Goal: Understand process/instructions: Learn how to perform a task or action

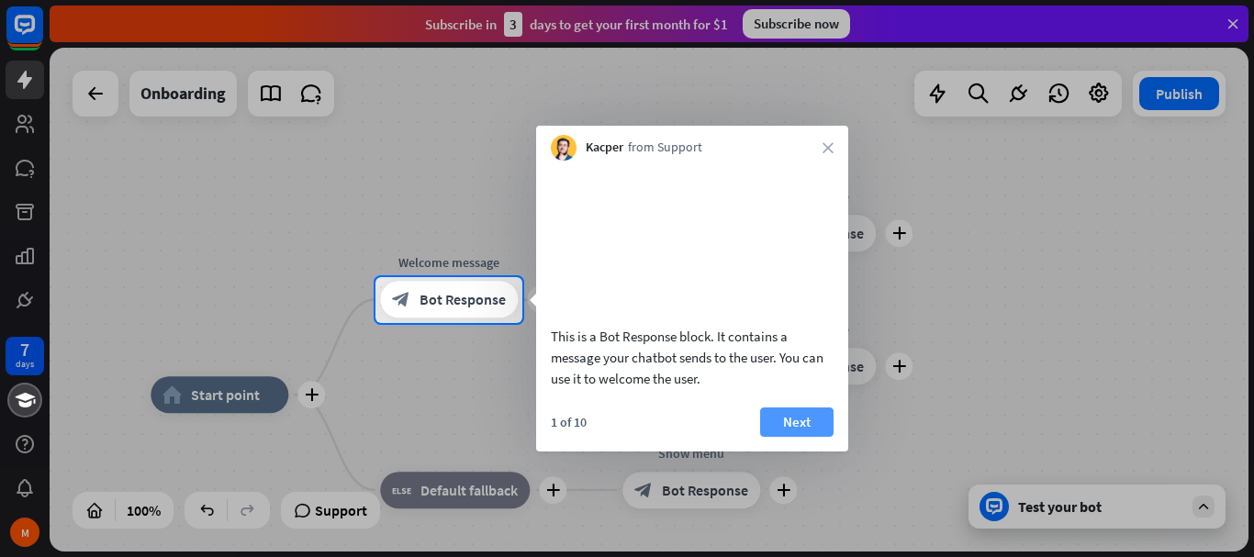
click at [788, 399] on div "This is a Bot Response block. It contains a message your chatbot sends to the u…" at bounding box center [692, 280] width 312 height 238
click at [791, 437] on button "Next" at bounding box center [796, 422] width 73 height 29
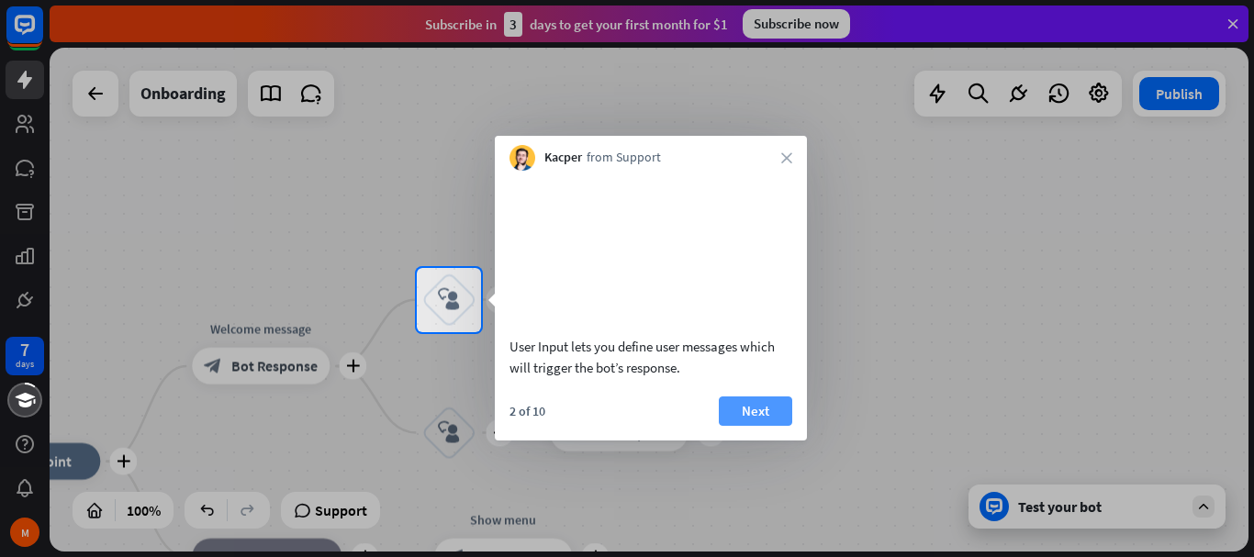
click at [769, 426] on button "Next" at bounding box center [755, 411] width 73 height 29
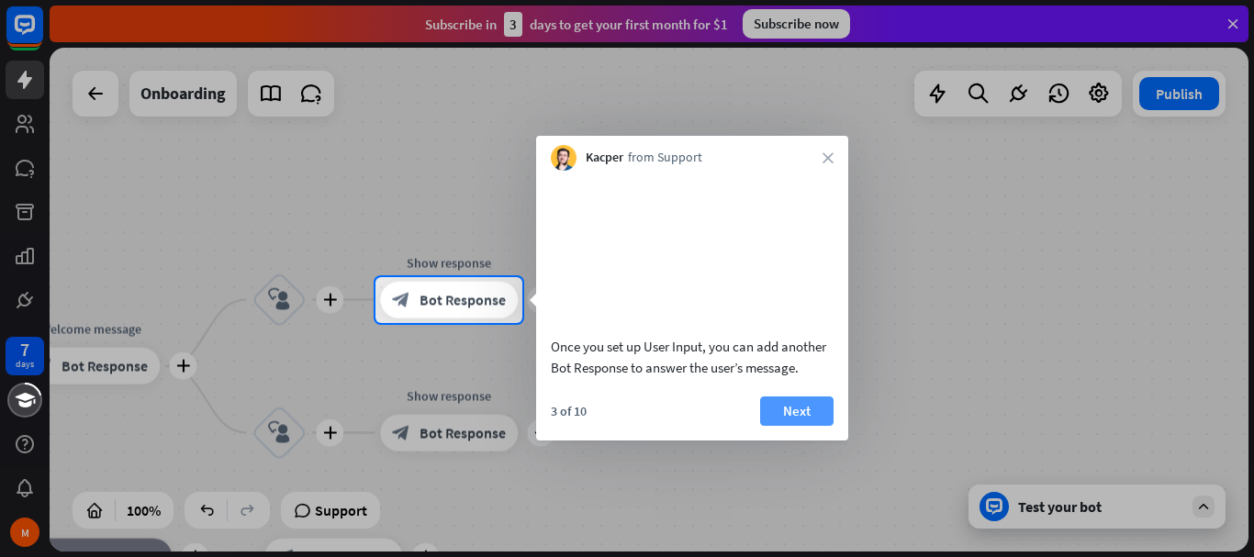
click at [782, 426] on button "Next" at bounding box center [796, 411] width 73 height 29
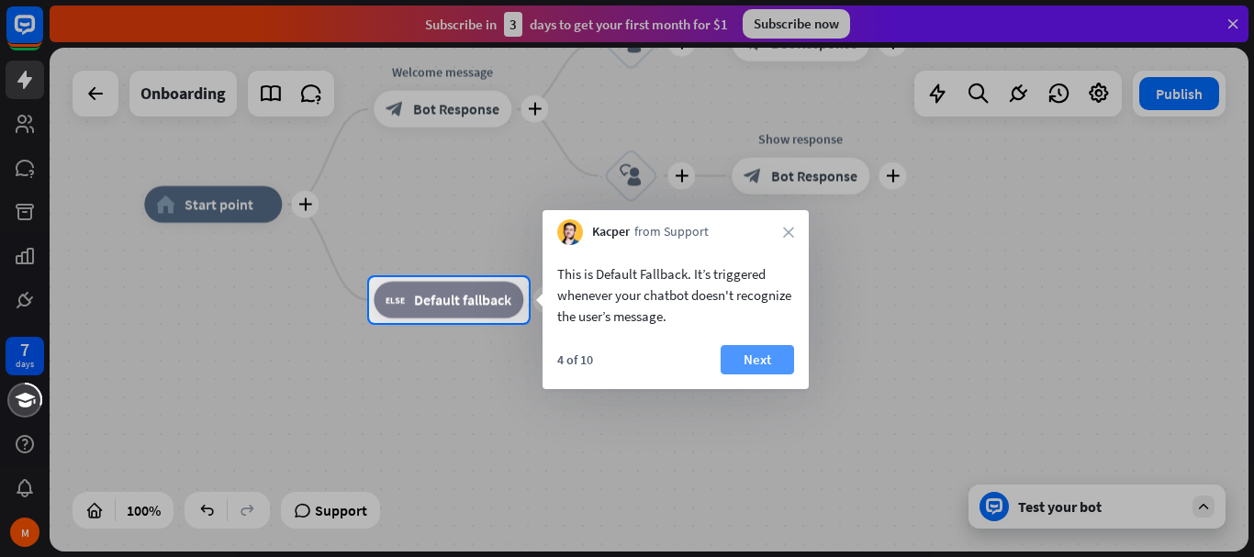
click at [751, 355] on button "Next" at bounding box center [757, 359] width 73 height 29
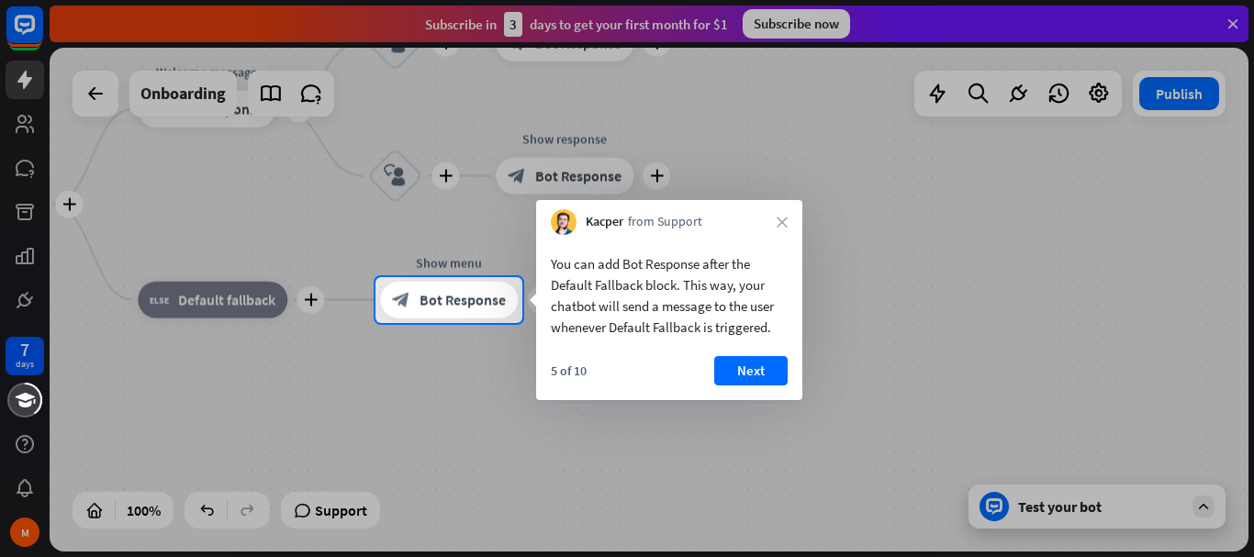
click at [751, 355] on div "You can add Bot Response after the Default Fallback block. This way, your chatb…" at bounding box center [669, 317] width 266 height 165
click at [748, 366] on button "Next" at bounding box center [750, 370] width 73 height 29
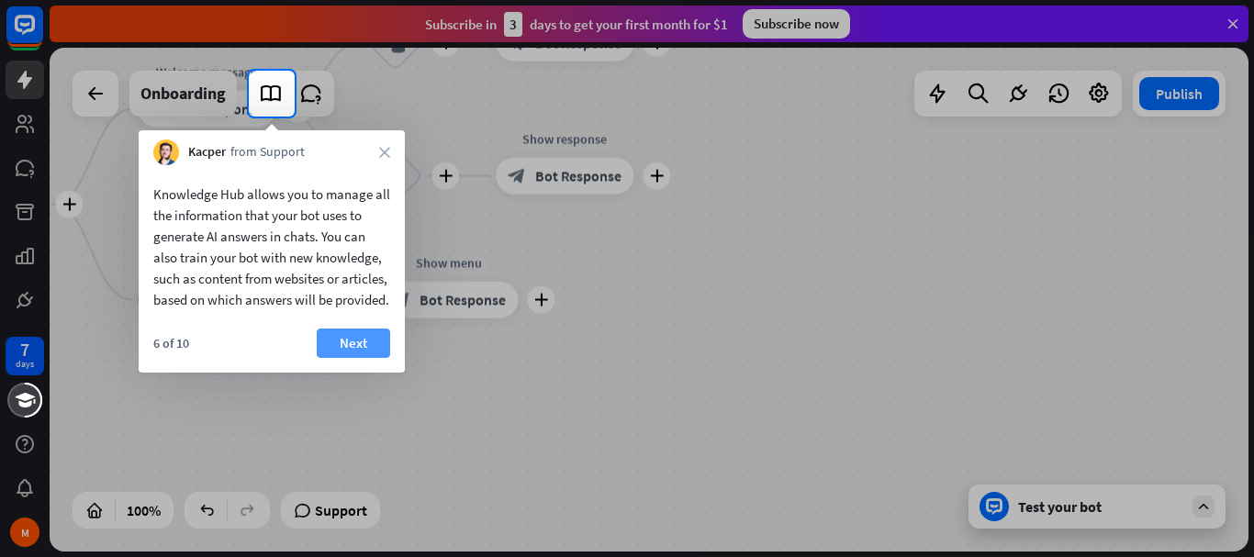
click at [371, 355] on button "Next" at bounding box center [353, 343] width 73 height 29
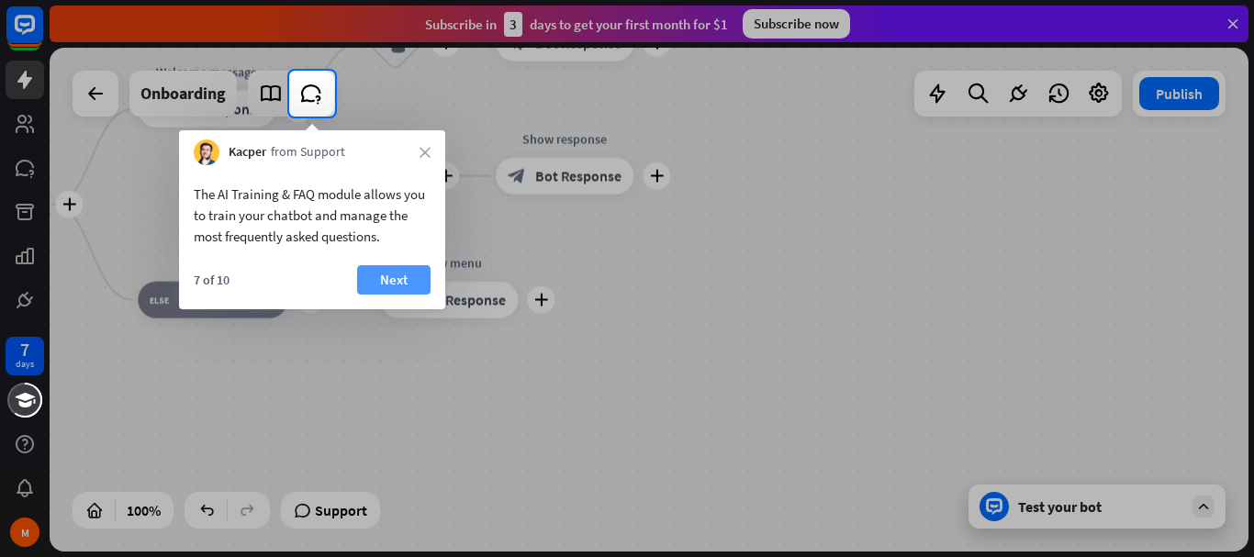
click at [392, 282] on button "Next" at bounding box center [393, 279] width 73 height 29
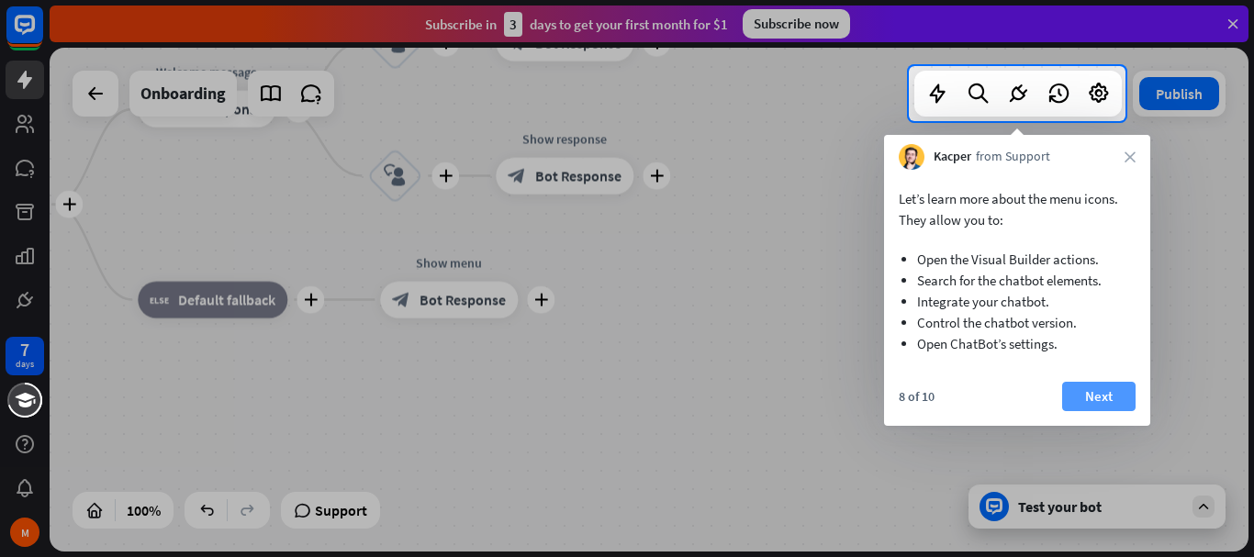
click at [1108, 401] on button "Next" at bounding box center [1098, 396] width 73 height 29
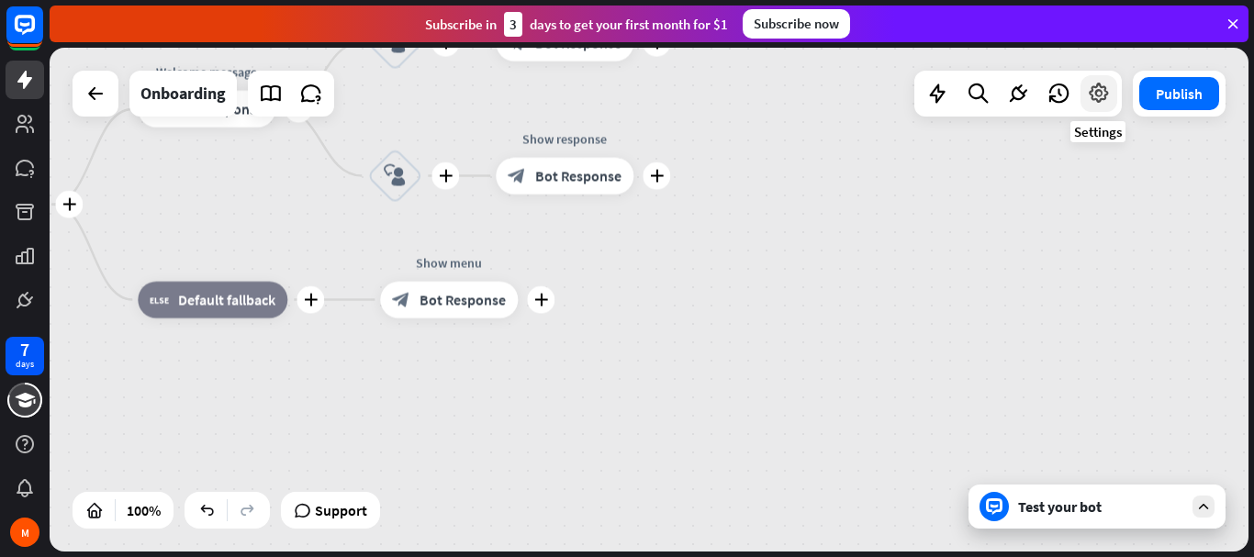
click at [1101, 94] on icon at bounding box center [1099, 94] width 24 height 24
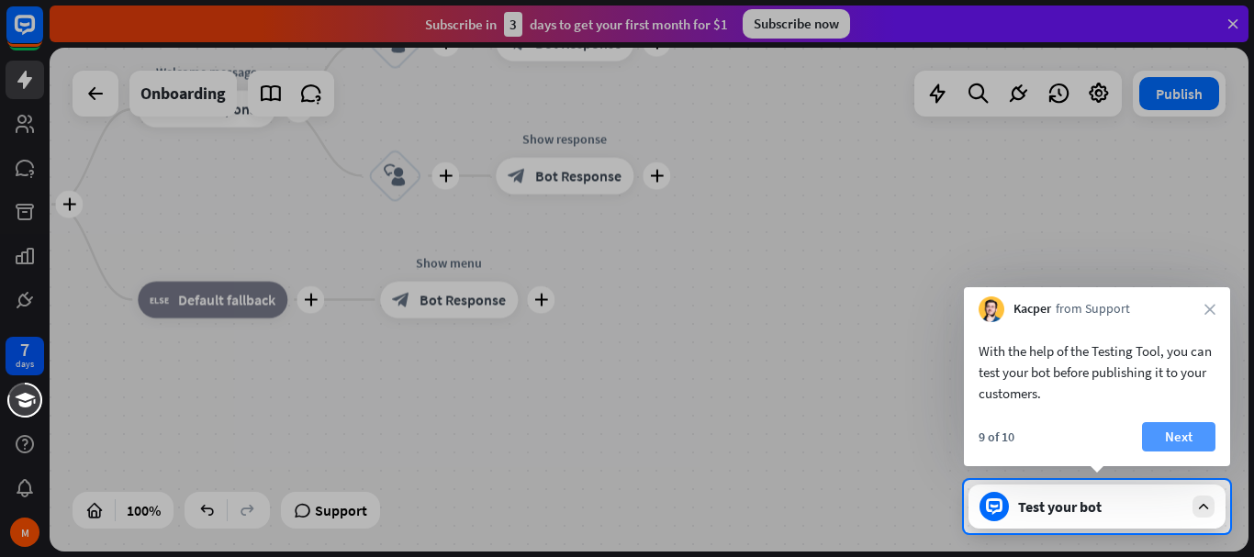
click at [1173, 432] on button "Next" at bounding box center [1178, 436] width 73 height 29
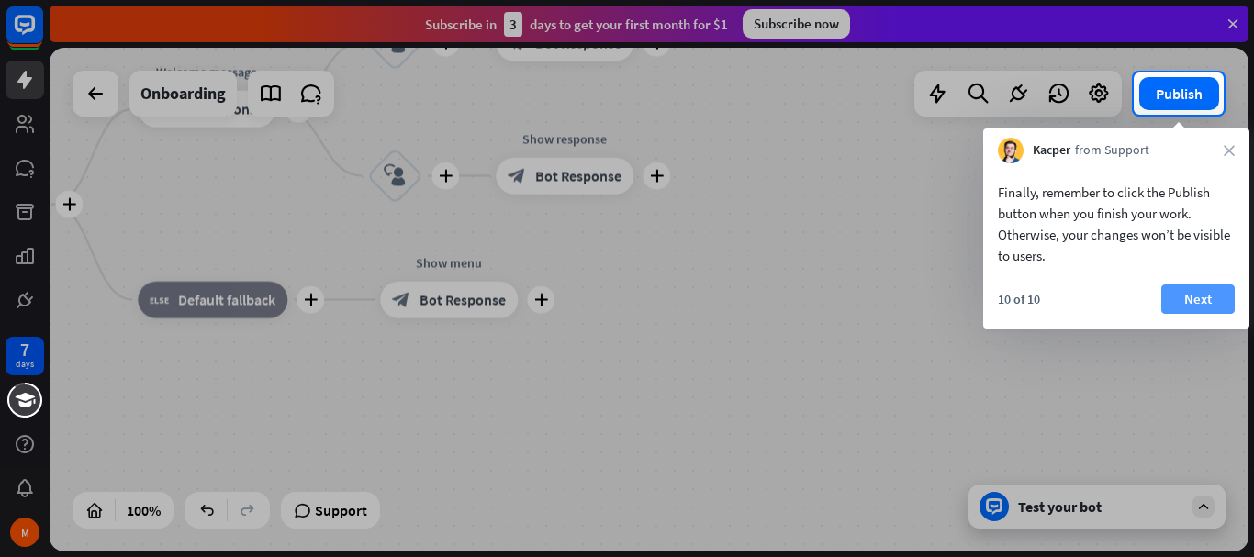
click at [1179, 292] on button "Next" at bounding box center [1198, 299] width 73 height 29
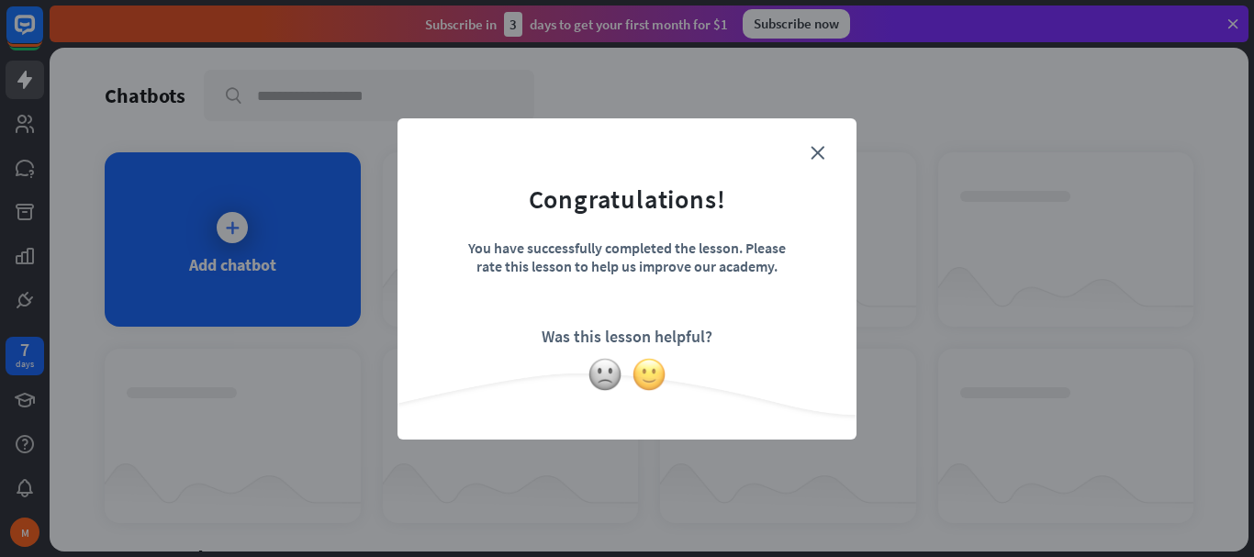
click at [651, 371] on img at bounding box center [649, 374] width 35 height 35
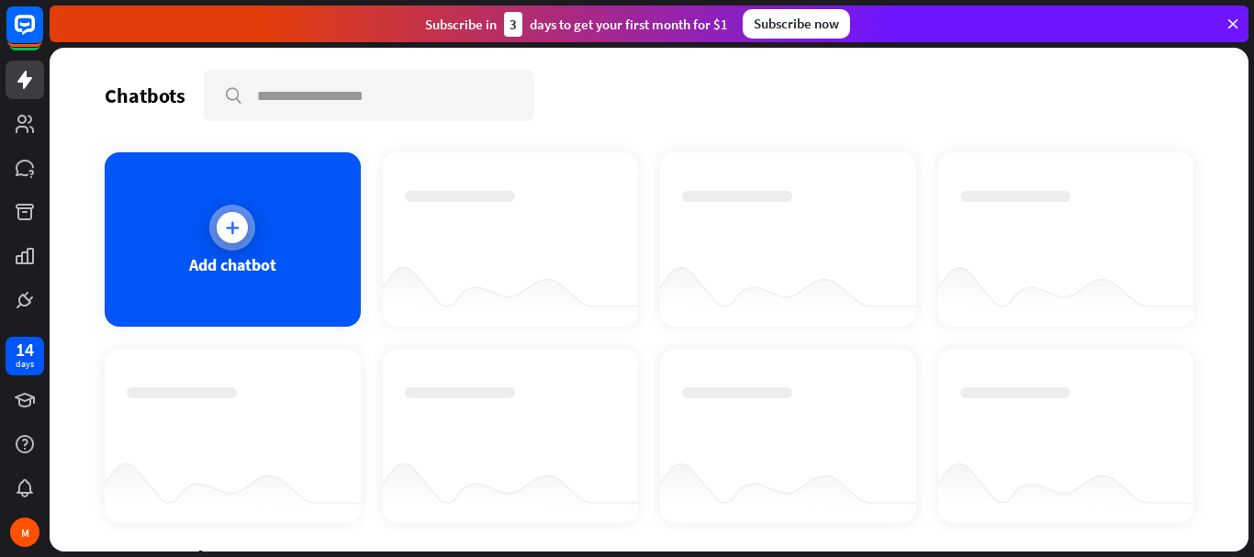
click at [240, 236] on icon at bounding box center [232, 228] width 18 height 18
